Goal: Task Accomplishment & Management: Use online tool/utility

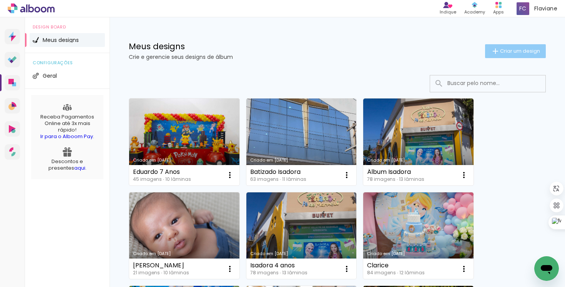
click at [500, 52] on span "Criar um design" at bounding box center [520, 50] width 40 height 5
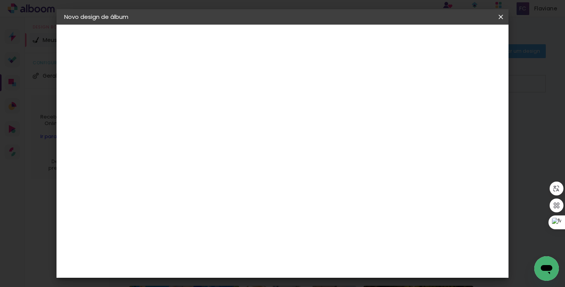
click at [190, 107] on input at bounding box center [190, 103] width 0 height 12
type input "Álbum Isadora 2025"
type paper-input "Álbum Isadora 2025"
click at [0, 0] on slot "Avançar" at bounding box center [0, 0] width 0 height 0
click at [0, 0] on slot "Tamanho Livre" at bounding box center [0, 0] width 0 height 0
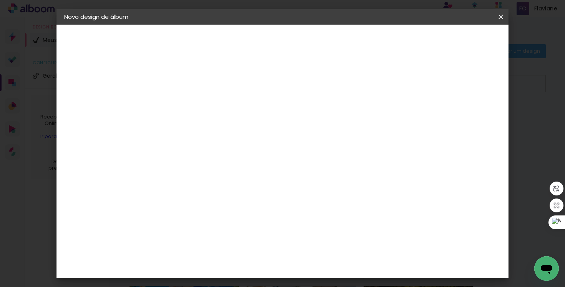
click at [0, 0] on slot "Avançar" at bounding box center [0, 0] width 0 height 0
click at [453, 43] on span "Iniciar design" at bounding box center [435, 40] width 35 height 5
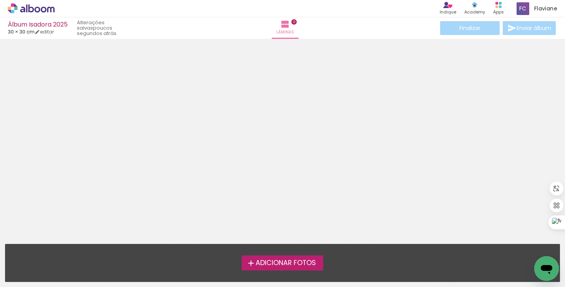
click at [282, 263] on span "Adicionar Fotos" at bounding box center [286, 263] width 60 height 7
click at [0, 0] on input "file" at bounding box center [0, 0] width 0 height 0
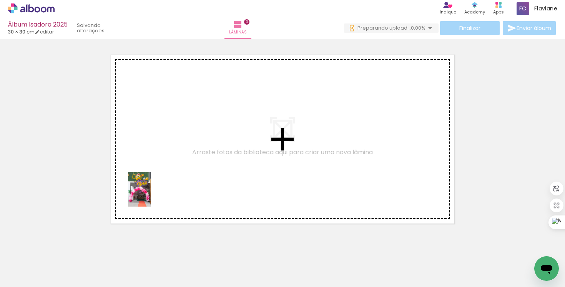
drag, startPoint x: 75, startPoint y: 265, endPoint x: 174, endPoint y: 170, distance: 137.3
click at [174, 170] on quentale-workspace at bounding box center [282, 143] width 565 height 287
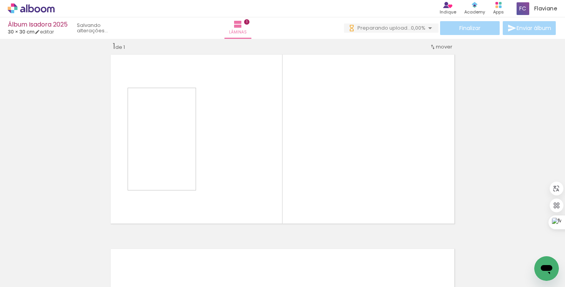
scroll to position [10, 0]
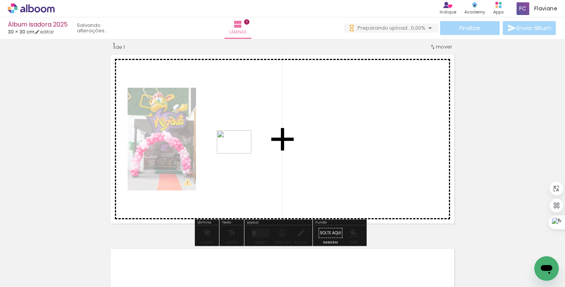
drag, startPoint x: 121, startPoint y: 262, endPoint x: 257, endPoint y: 139, distance: 183.8
click at [257, 139] on quentale-workspace at bounding box center [282, 143] width 565 height 287
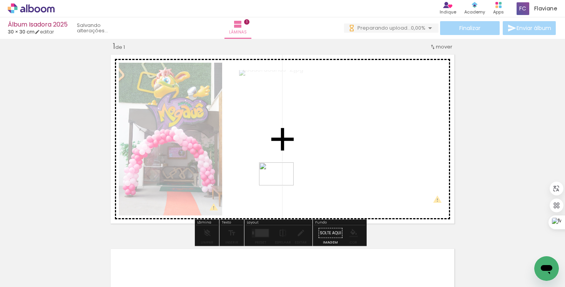
drag, startPoint x: 162, startPoint y: 266, endPoint x: 293, endPoint y: 172, distance: 160.6
click at [293, 172] on quentale-workspace at bounding box center [282, 143] width 565 height 287
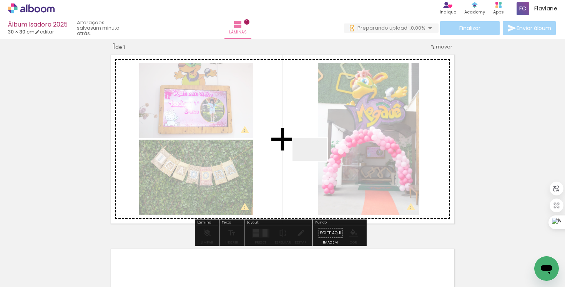
drag, startPoint x: 208, startPoint y: 262, endPoint x: 316, endPoint y: 161, distance: 148.0
click at [316, 161] on quentale-workspace at bounding box center [282, 143] width 565 height 287
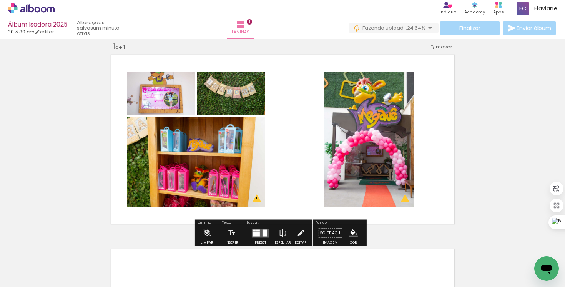
click at [255, 233] on div at bounding box center [256, 234] width 7 height 4
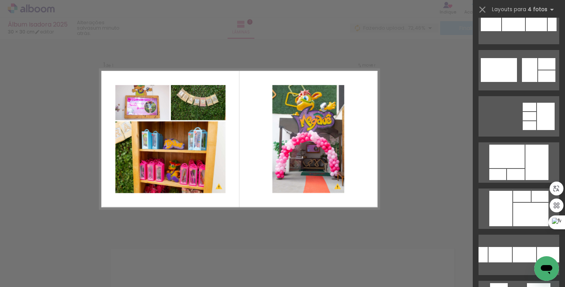
scroll to position [0, 0]
